Goal: Find specific page/section: Find specific page/section

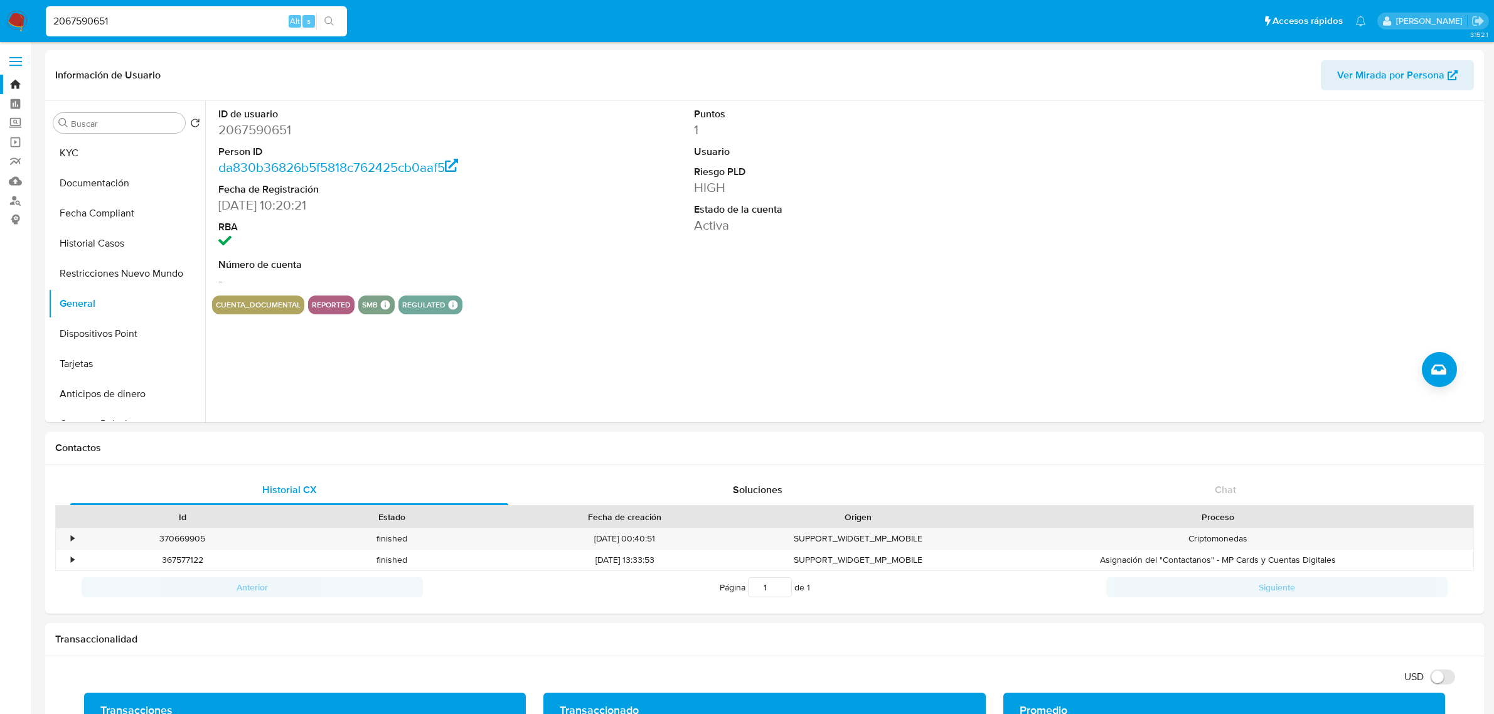
select select "10"
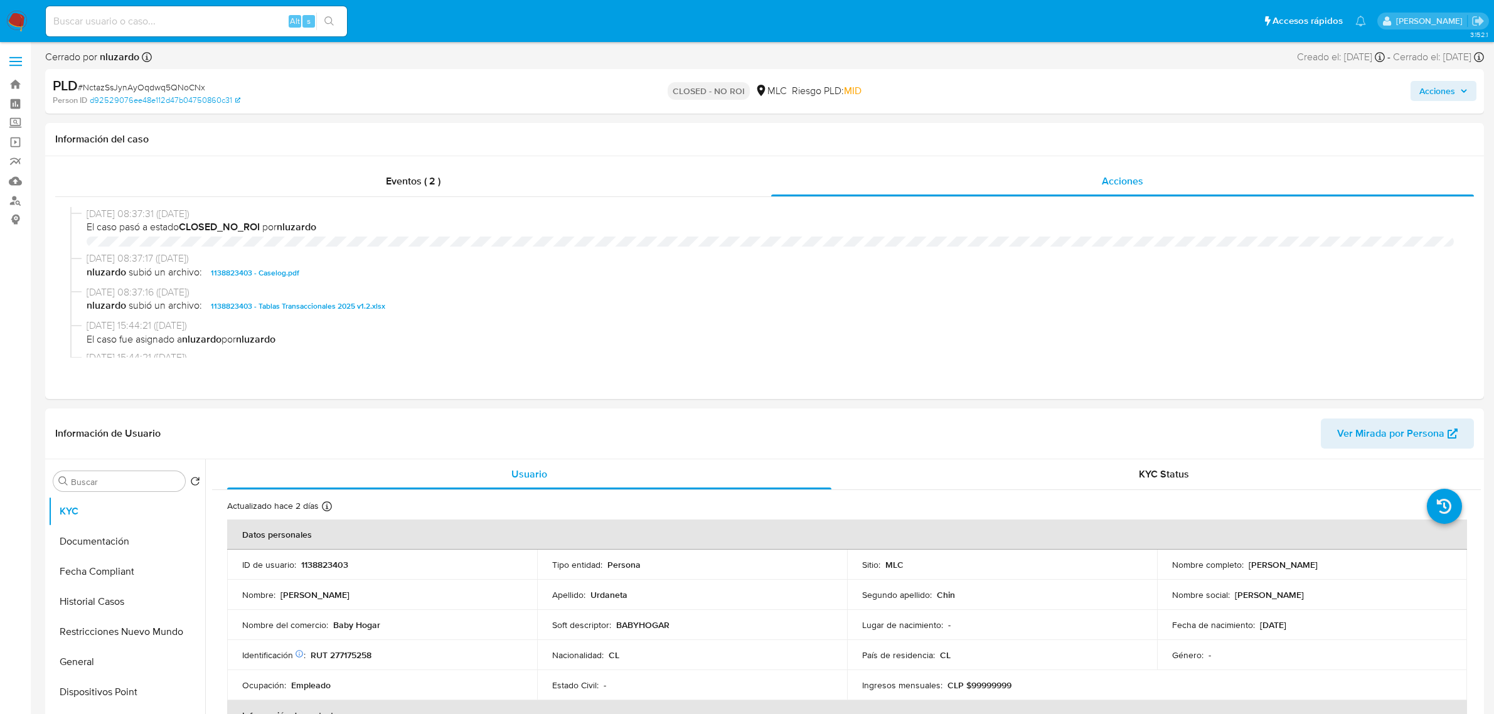
select select "10"
click at [230, 16] on input at bounding box center [196, 21] width 301 height 16
paste input "167504645"
type input "167504645"
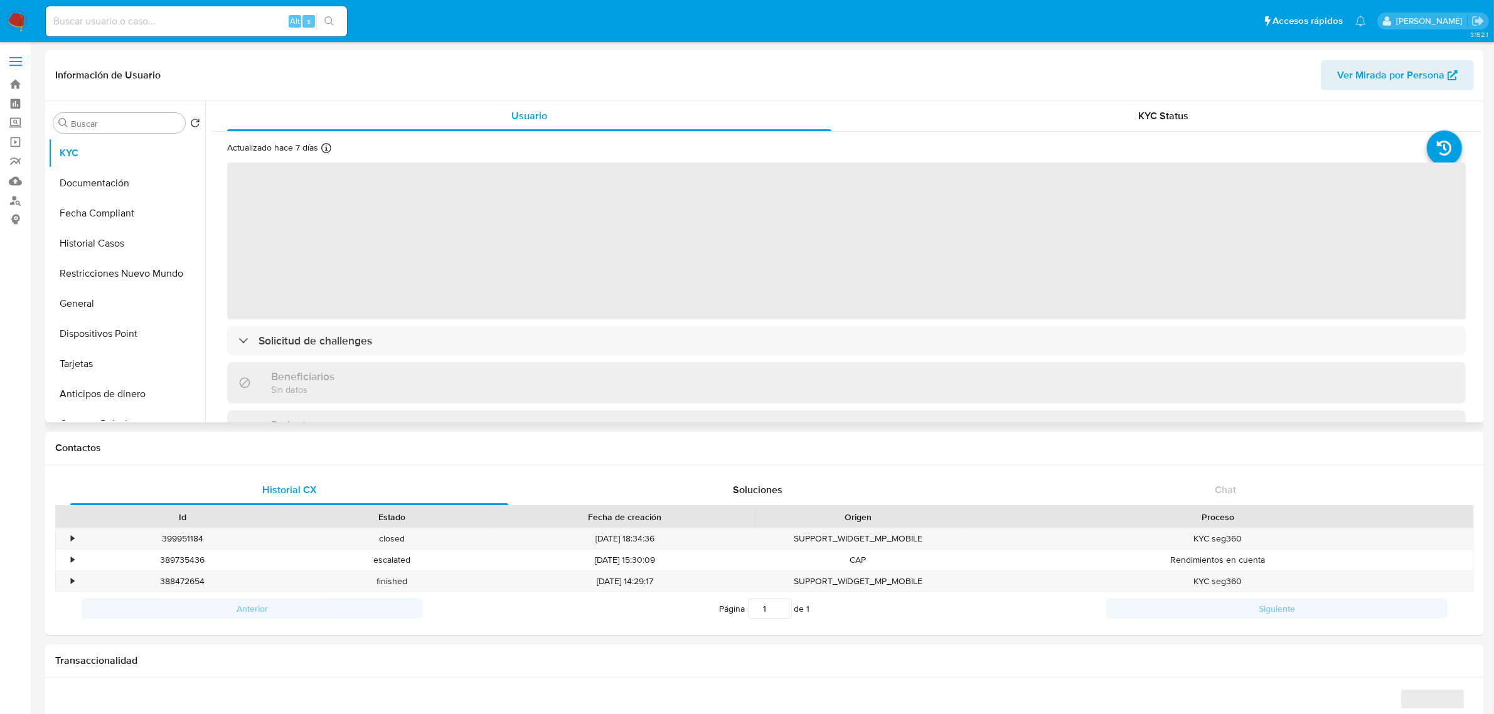
select select "10"
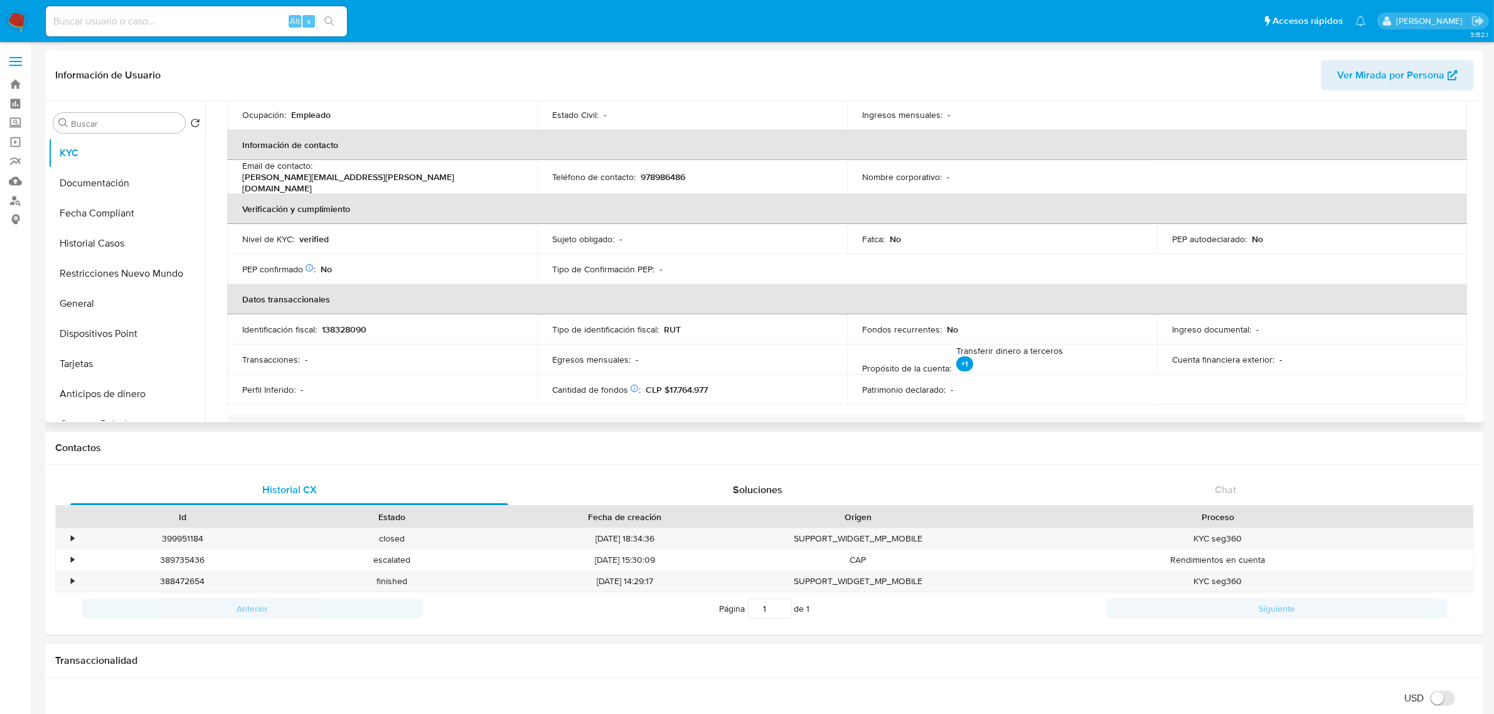
scroll to position [235, 0]
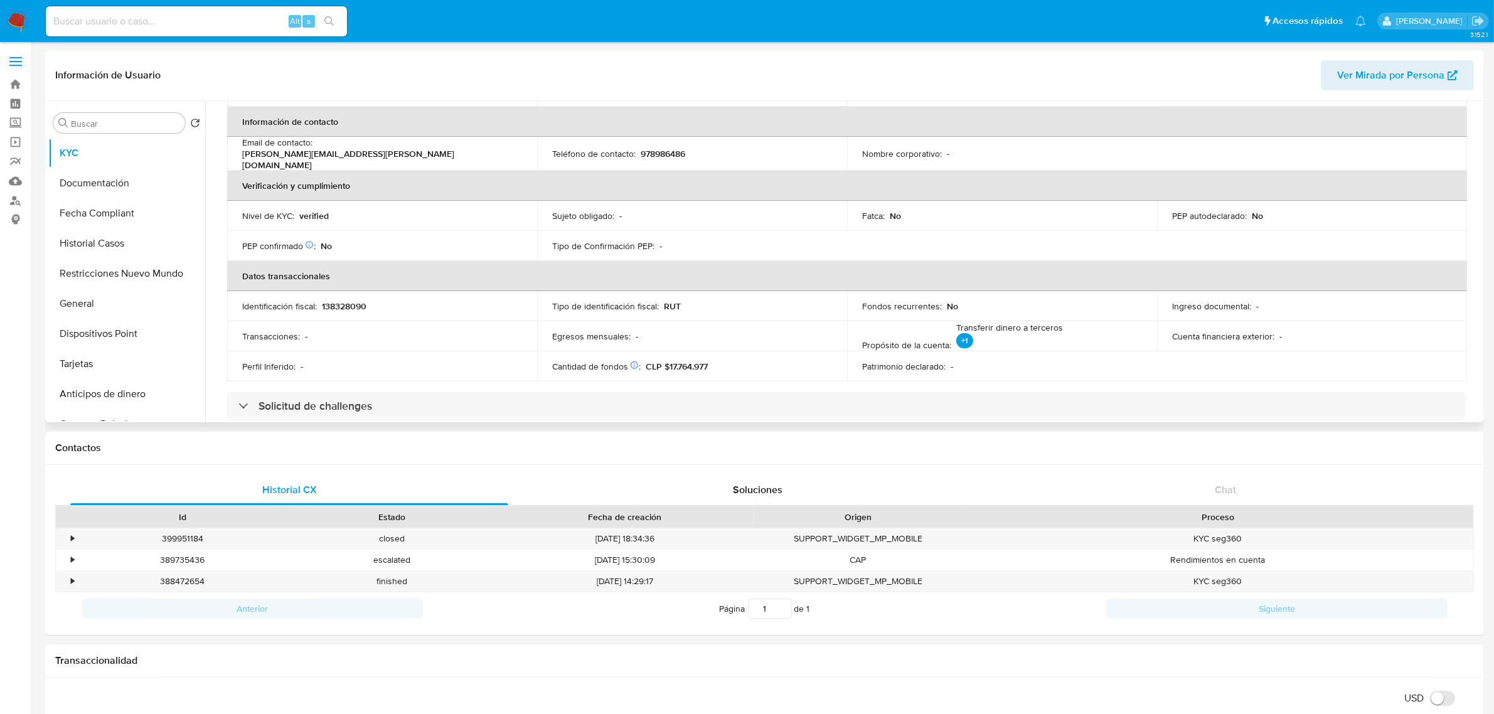
click at [948, 305] on p "No" at bounding box center [952, 306] width 11 height 11
click at [978, 301] on div "Fondos recurrentes : No" at bounding box center [1002, 306] width 280 height 11
